Goal: Task Accomplishment & Management: Manage account settings

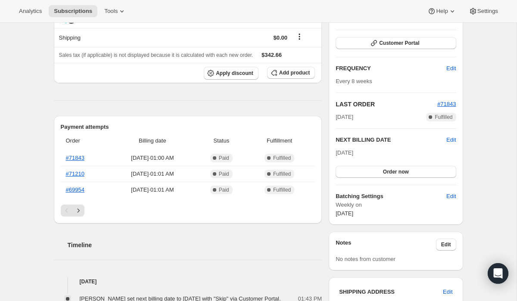
scroll to position [118, 0]
click at [81, 209] on icon "Next" at bounding box center [78, 209] width 9 height 9
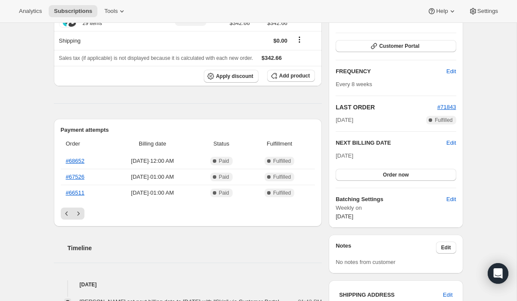
scroll to position [114, 0]
click at [68, 215] on icon "Previous" at bounding box center [66, 213] width 9 height 9
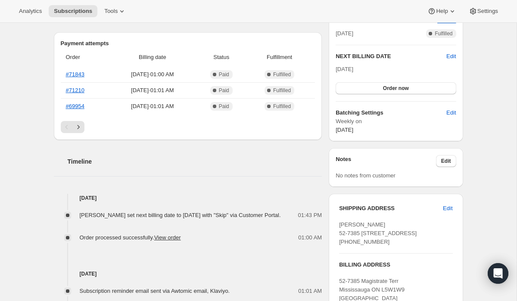
scroll to position [109, 0]
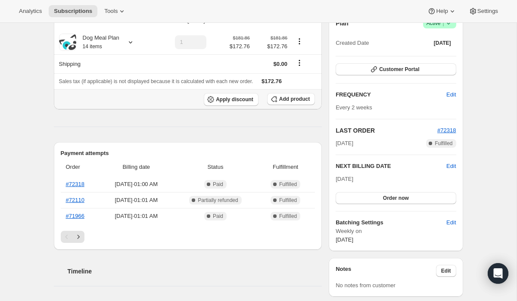
scroll to position [118, 0]
